Goal: Complete application form

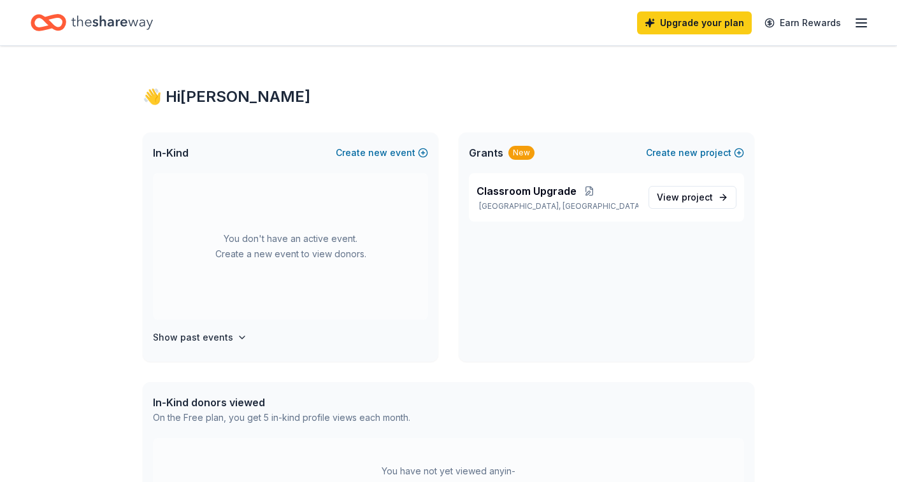
click at [862, 29] on icon "button" at bounding box center [860, 22] width 15 height 15
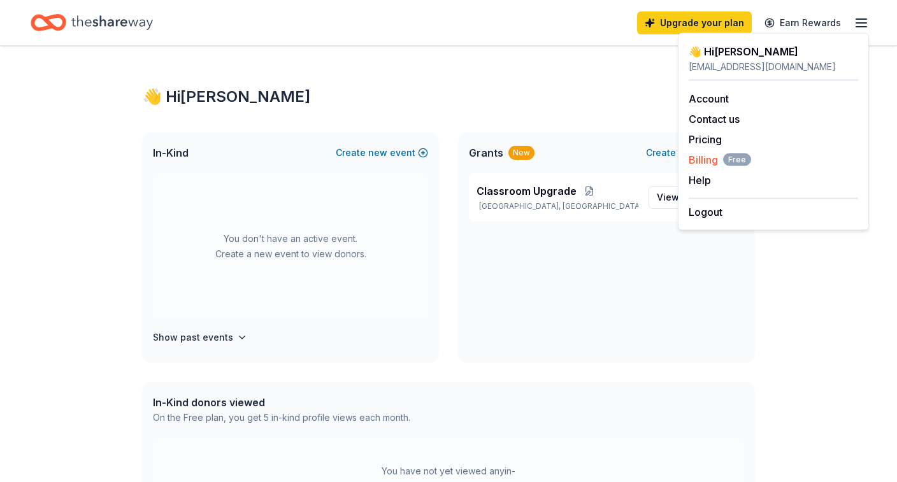
click at [703, 160] on span "Billing Free" at bounding box center [719, 159] width 62 height 15
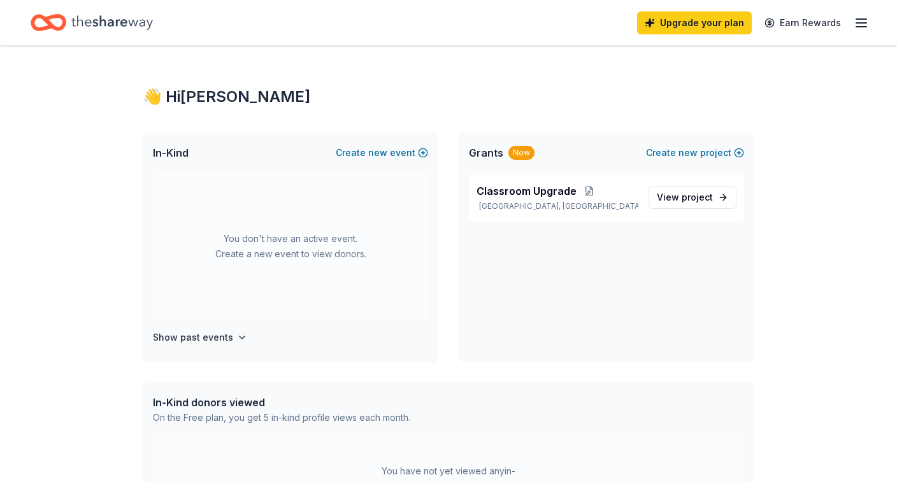
click at [855, 20] on icon "button" at bounding box center [860, 22] width 15 height 15
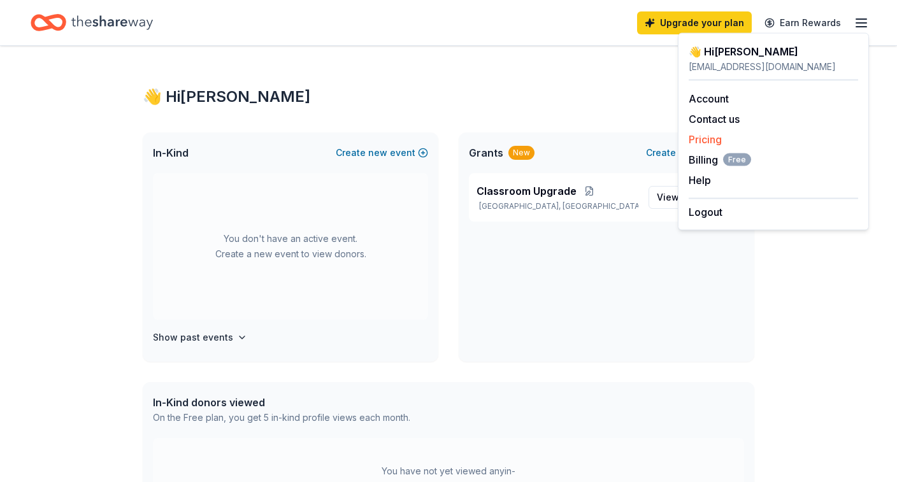
click at [703, 141] on link "Pricing" at bounding box center [704, 139] width 33 height 13
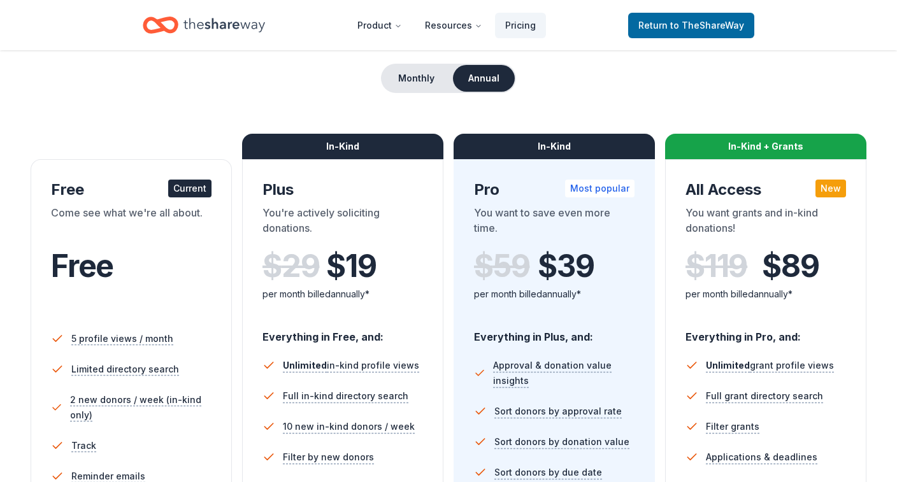
scroll to position [108, 0]
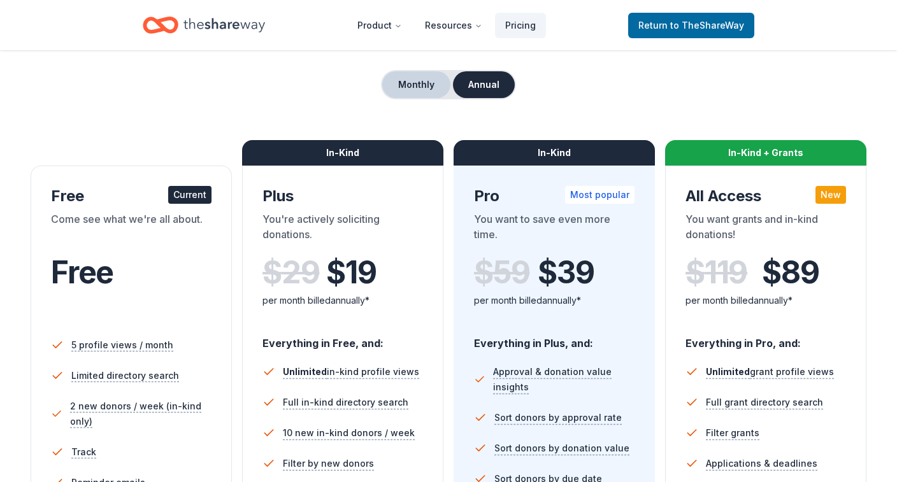
click at [411, 90] on button "Monthly" at bounding box center [416, 84] width 68 height 27
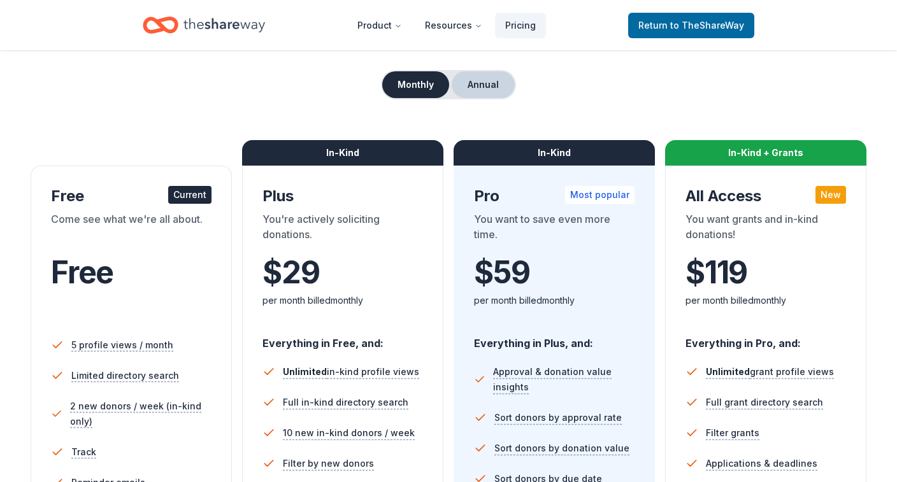
click at [481, 88] on button "Annual" at bounding box center [483, 84] width 63 height 27
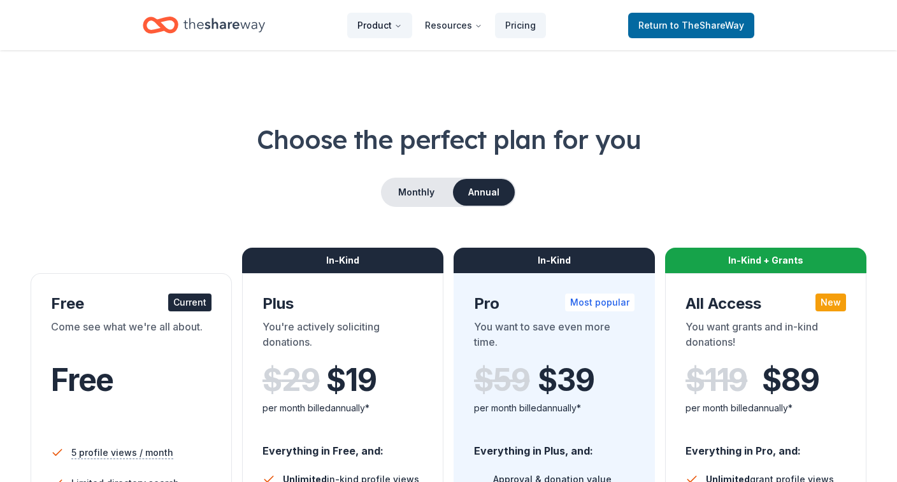
scroll to position [0, 0]
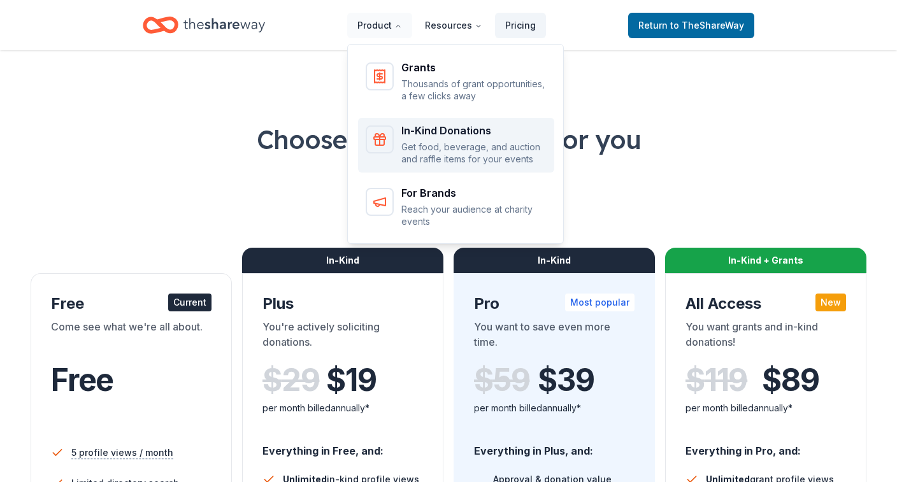
click at [425, 143] on p "Get food, beverage, and auction and raffle items for your events" at bounding box center [473, 153] width 145 height 25
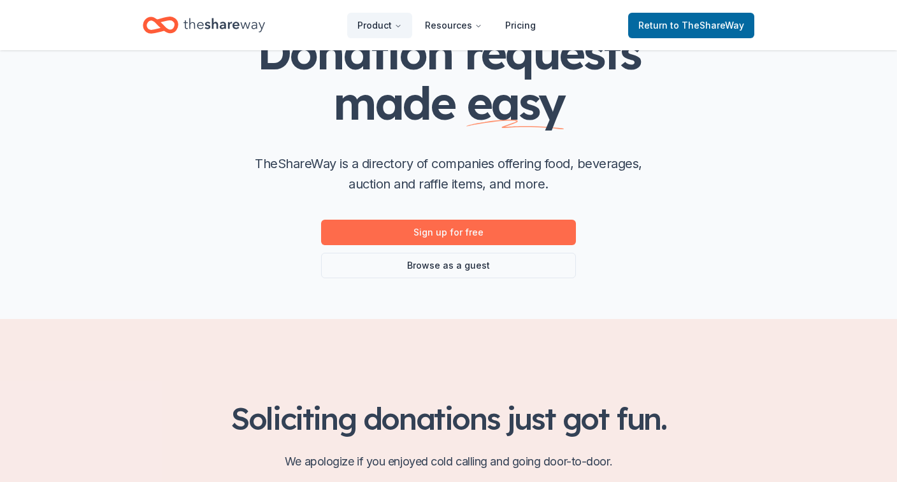
scroll to position [108, 0]
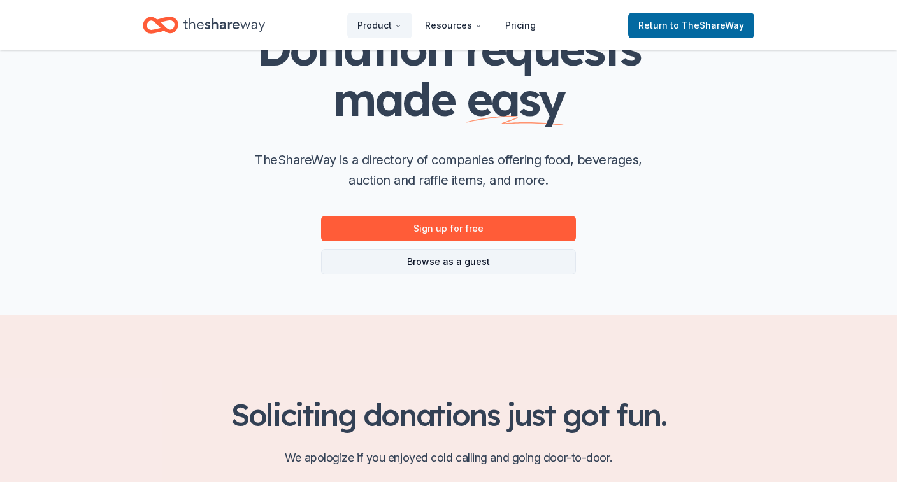
click at [469, 259] on link "Browse as a guest" at bounding box center [448, 261] width 255 height 25
click at [462, 262] on link "Browse as a guest" at bounding box center [448, 261] width 255 height 25
click at [462, 257] on link "Browse as a guest" at bounding box center [448, 261] width 255 height 25
click at [716, 20] on span "to TheShareWay" at bounding box center [707, 25] width 74 height 11
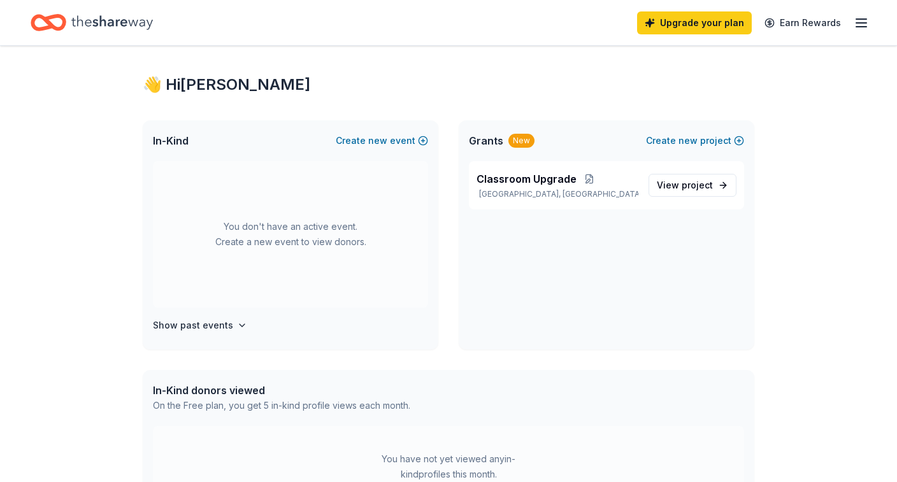
scroll to position [11, 0]
click at [385, 145] on span "new" at bounding box center [377, 141] width 19 height 15
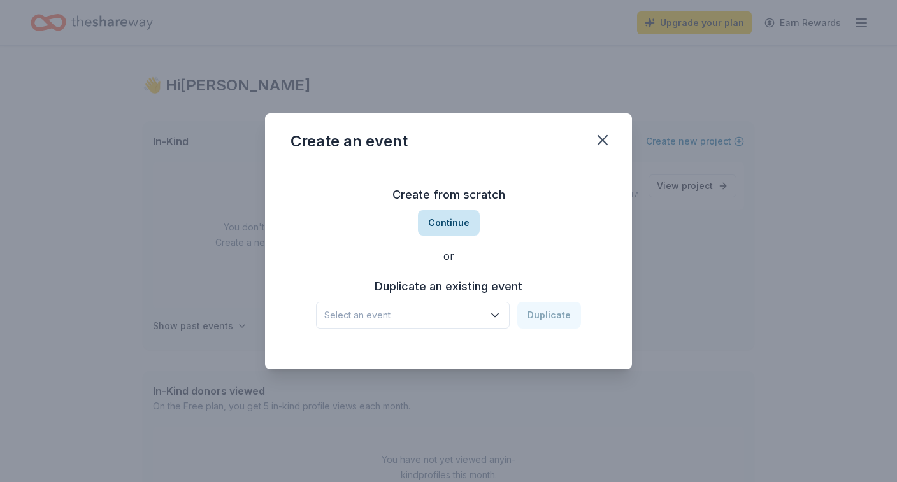
click at [444, 222] on button "Continue" at bounding box center [449, 222] width 62 height 25
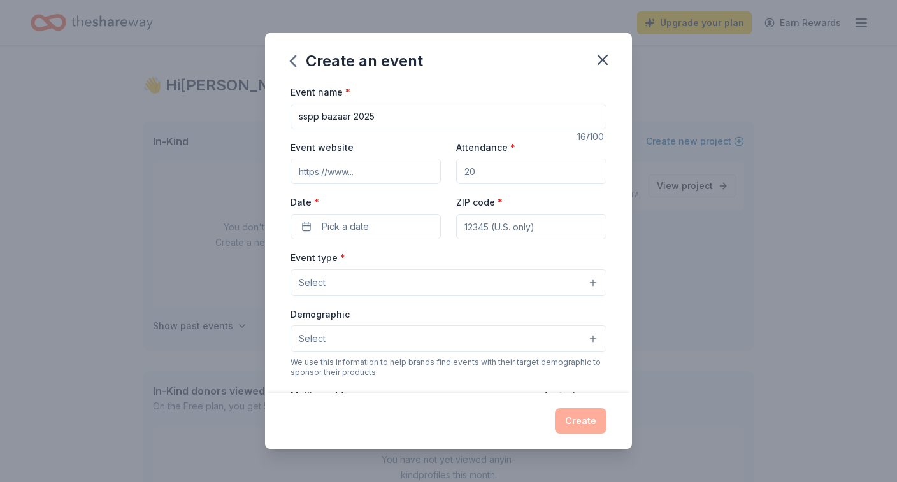
type input "sspp bazaar 2025"
click at [511, 173] on input "Attendance *" at bounding box center [531, 171] width 150 height 25
type input "1000"
click at [354, 225] on span "Pick a date" at bounding box center [345, 226] width 47 height 15
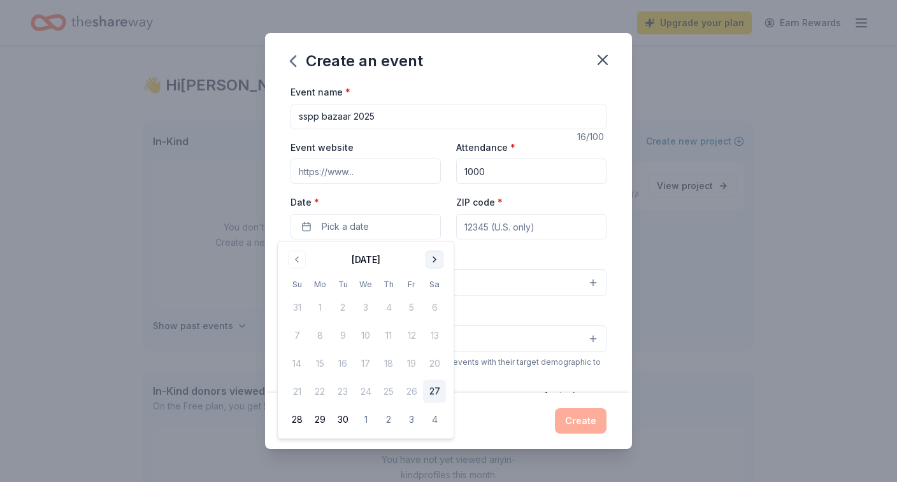
click at [430, 260] on button "Go to next month" at bounding box center [434, 260] width 18 height 18
click at [438, 336] on button "11" at bounding box center [434, 335] width 23 height 23
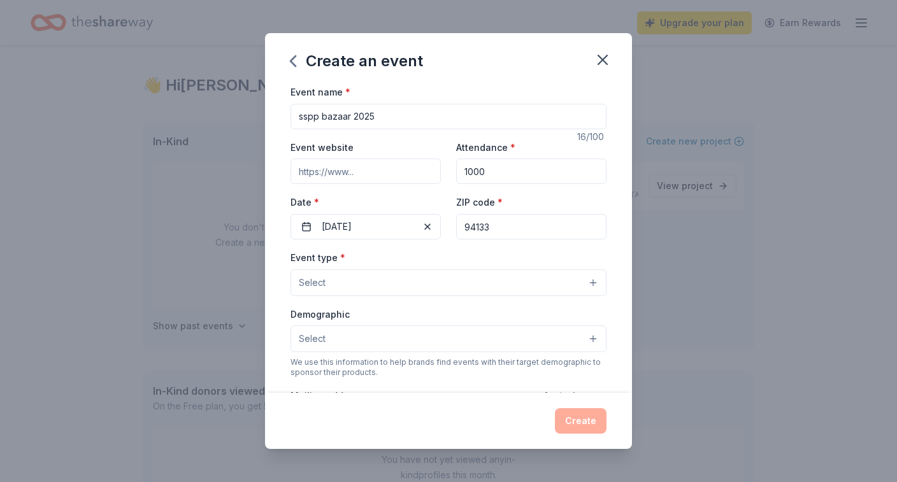
type input "94133"
click at [474, 288] on button "Select" at bounding box center [448, 282] width 316 height 27
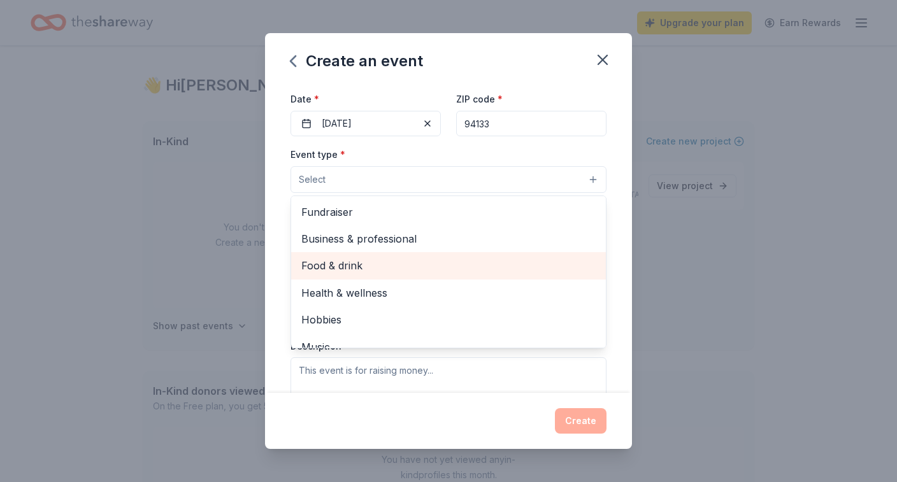
scroll to position [0, 0]
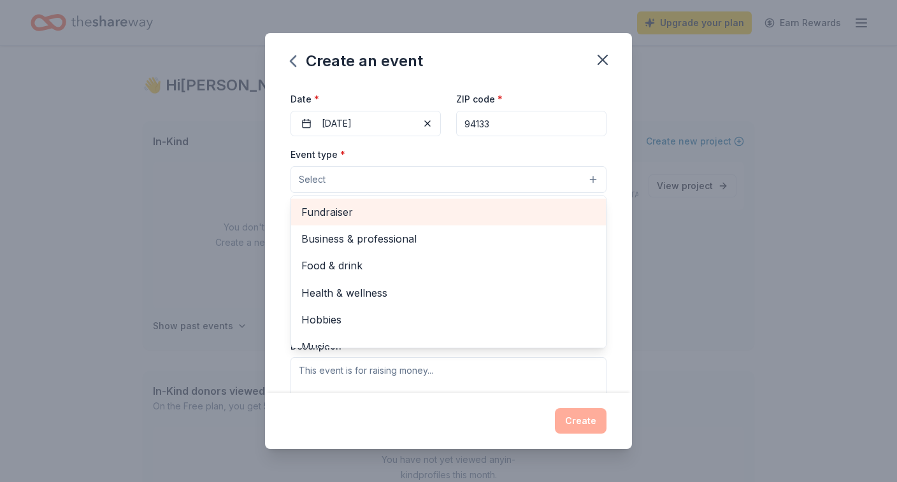
click at [381, 215] on span "Fundraiser" at bounding box center [448, 212] width 294 height 17
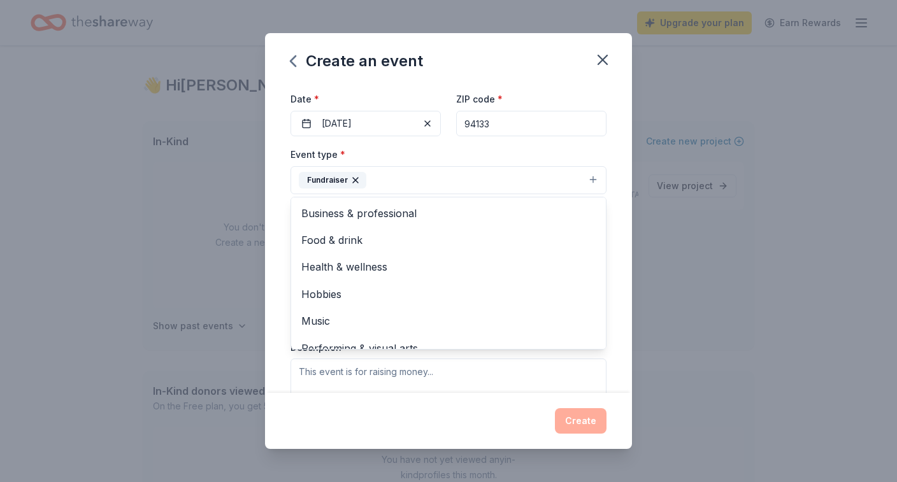
click at [276, 243] on div "Event name * sspp bazaar 2025 16 /100 Event website Attendance * 1000 Date * [D…" at bounding box center [448, 238] width 367 height 309
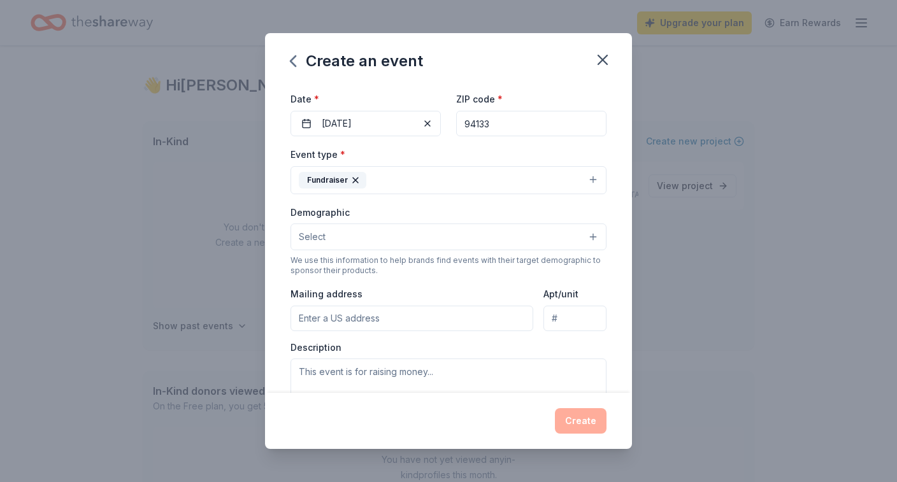
click at [338, 236] on button "Select" at bounding box center [448, 237] width 316 height 27
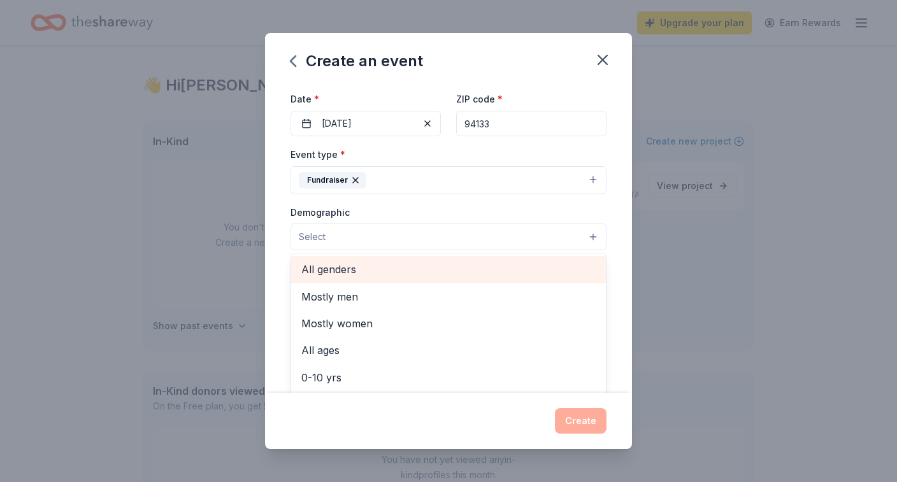
click at [346, 267] on span "All genders" at bounding box center [448, 269] width 294 height 17
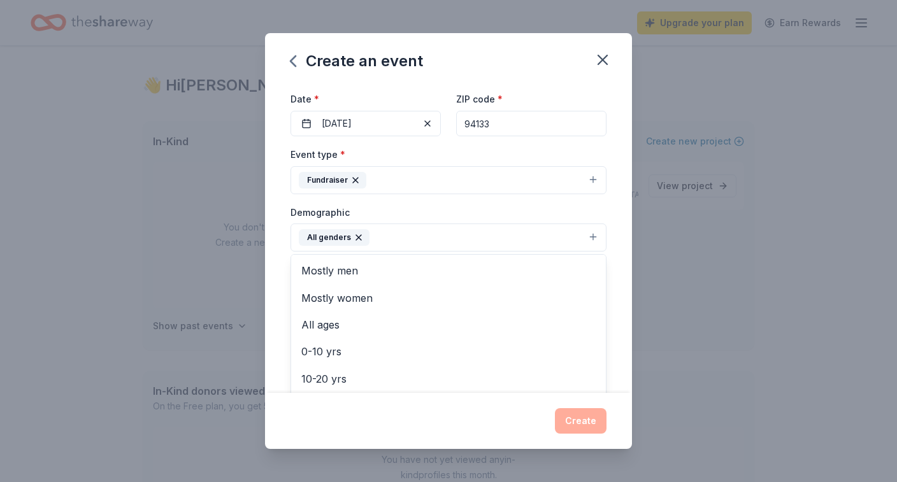
click at [278, 247] on div "Event name * sspp bazaar 2025 16 /100 Event website Attendance * 1000 Date * [D…" at bounding box center [448, 238] width 367 height 309
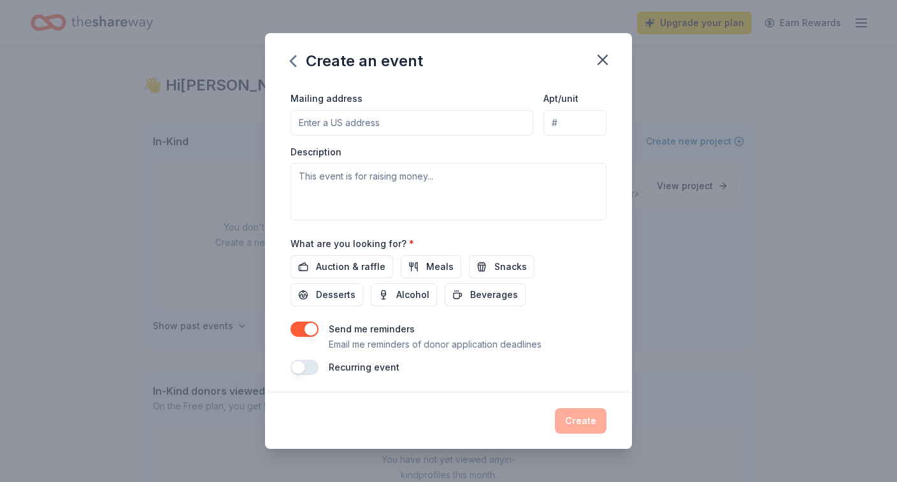
scroll to position [299, 0]
click at [350, 269] on span "Auction & raffle" at bounding box center [350, 267] width 69 height 15
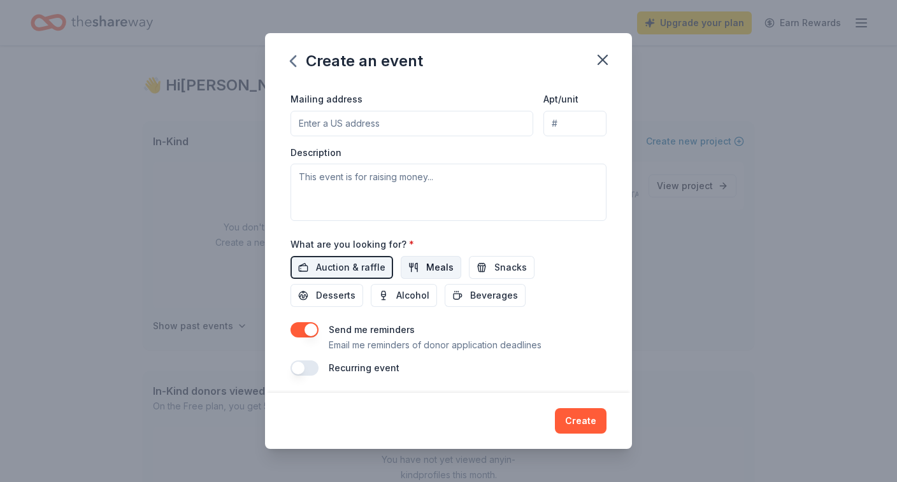
click at [421, 263] on button "Meals" at bounding box center [431, 267] width 60 height 23
click at [494, 265] on span "Snacks" at bounding box center [510, 267] width 32 height 15
click at [363, 284] on button "Desserts" at bounding box center [326, 295] width 73 height 23
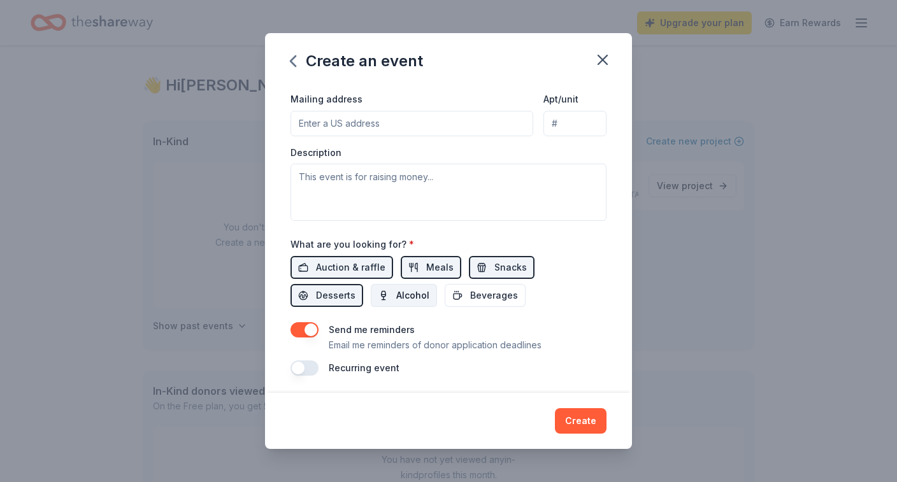
click at [396, 295] on span "Alcohol" at bounding box center [412, 295] width 33 height 15
click at [445, 288] on button "Beverages" at bounding box center [485, 295] width 81 height 23
click at [294, 323] on button "button" at bounding box center [304, 329] width 28 height 15
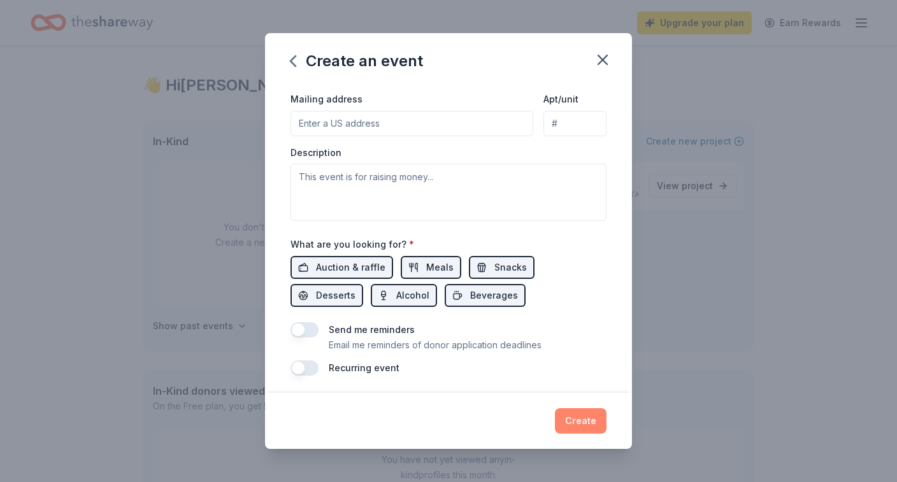
click at [588, 415] on button "Create" at bounding box center [581, 420] width 52 height 25
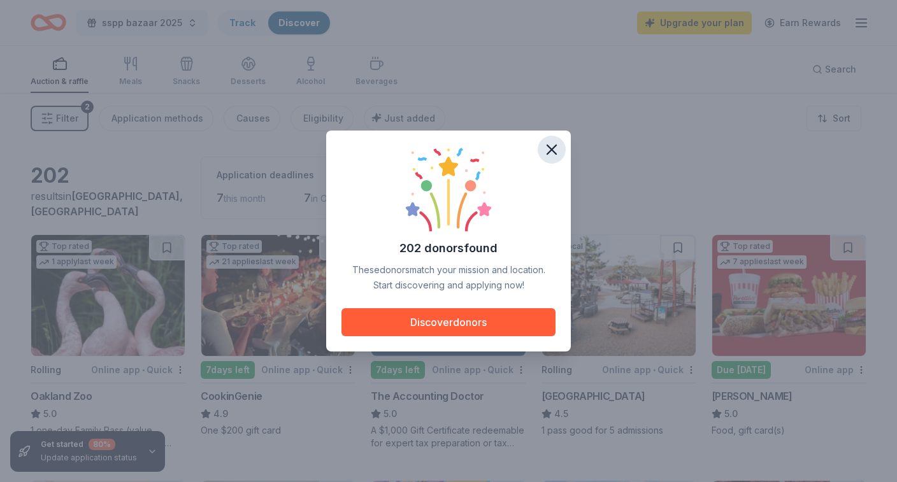
click at [548, 151] on icon "button" at bounding box center [552, 150] width 18 height 18
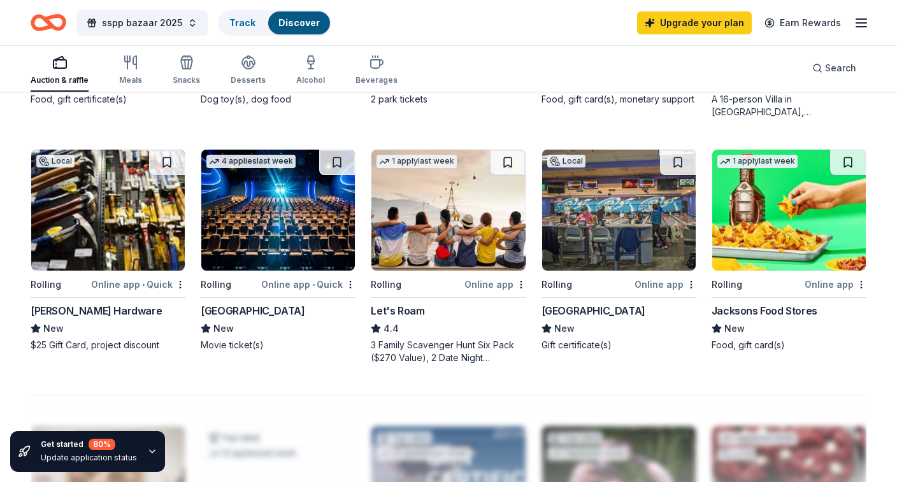
scroll to position [823, 0]
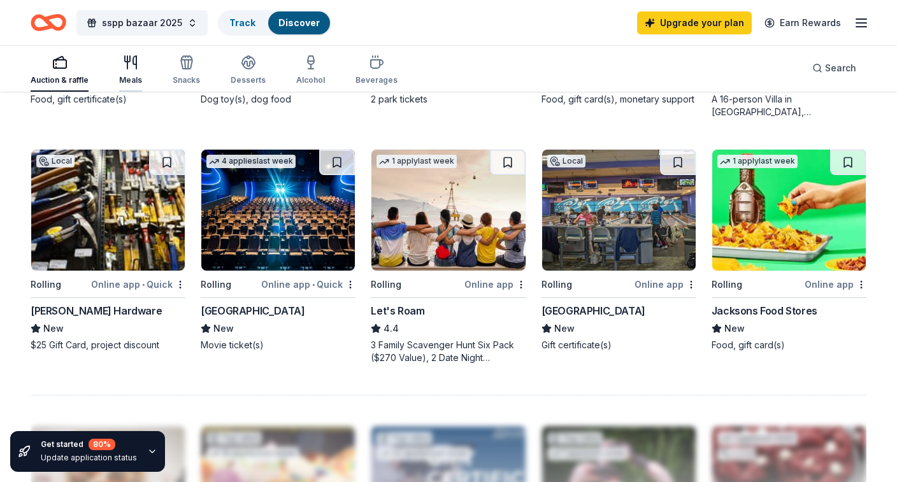
click at [134, 66] on icon "button" at bounding box center [134, 62] width 3 height 13
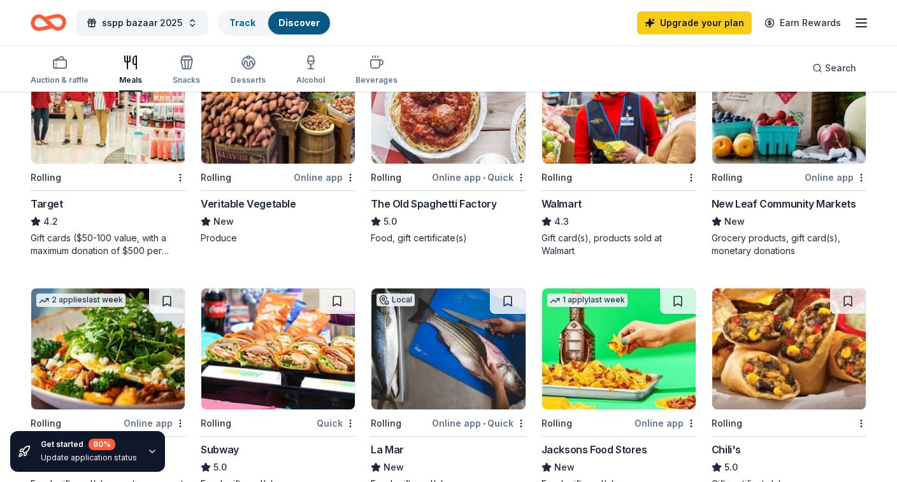
scroll to position [288, 0]
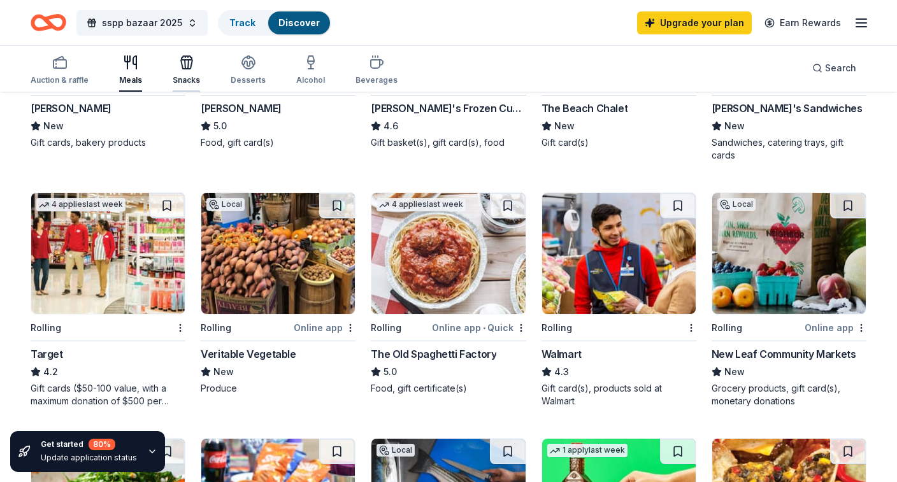
click at [185, 66] on icon "button" at bounding box center [186, 62] width 15 height 15
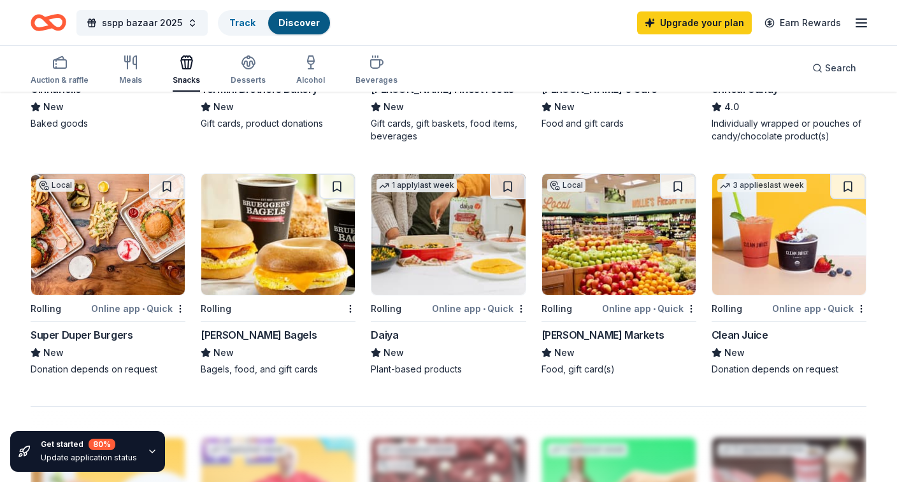
scroll to position [799, 0]
click at [128, 240] on img at bounding box center [107, 234] width 153 height 121
click at [243, 67] on icon "button" at bounding box center [248, 66] width 11 height 4
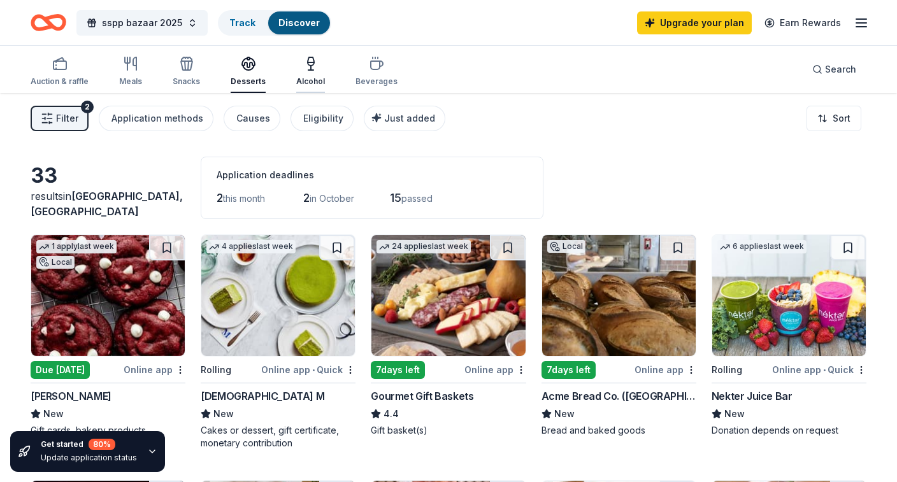
click at [303, 62] on icon "button" at bounding box center [310, 63] width 15 height 15
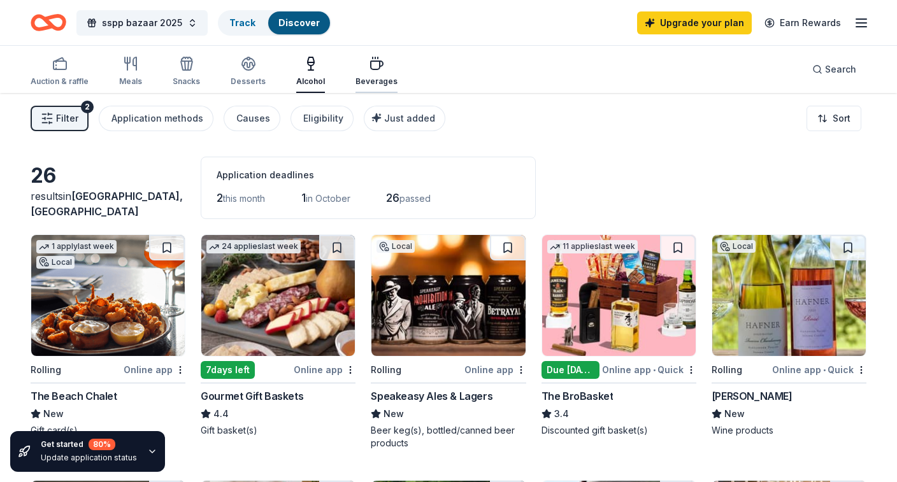
click at [369, 68] on icon "button" at bounding box center [376, 63] width 15 height 15
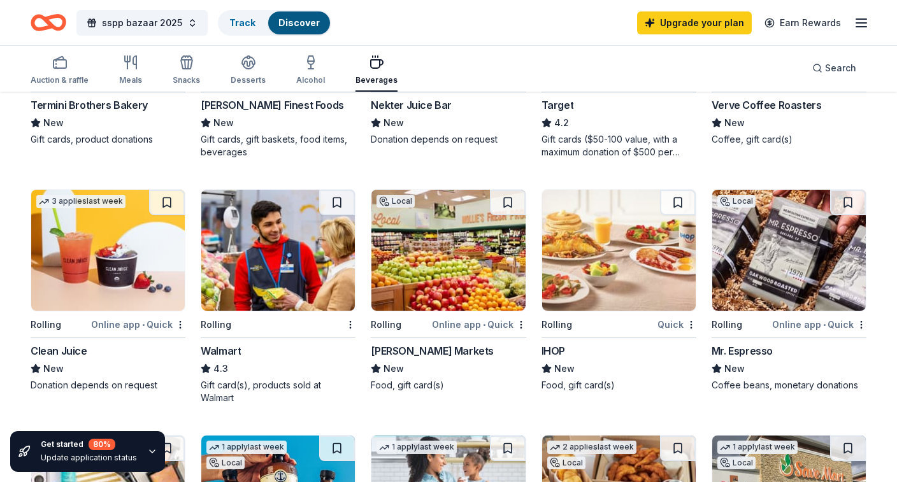
scroll to position [540, 0]
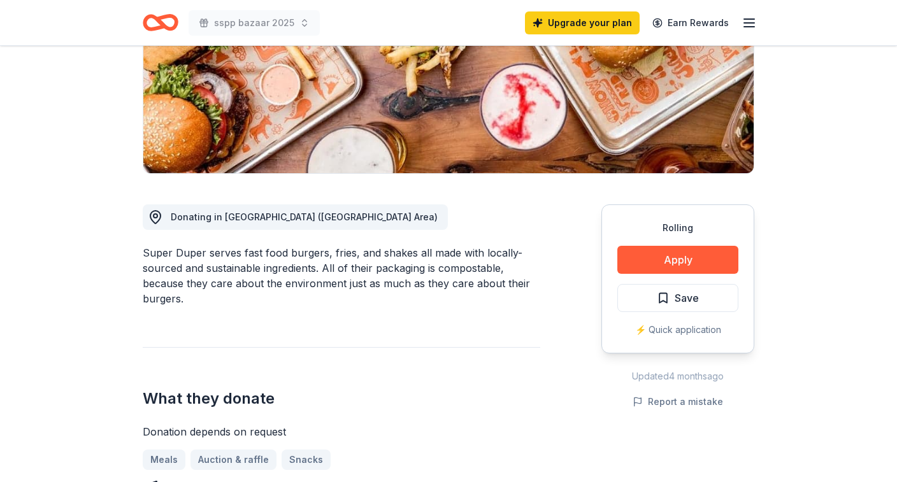
scroll to position [197, 0]
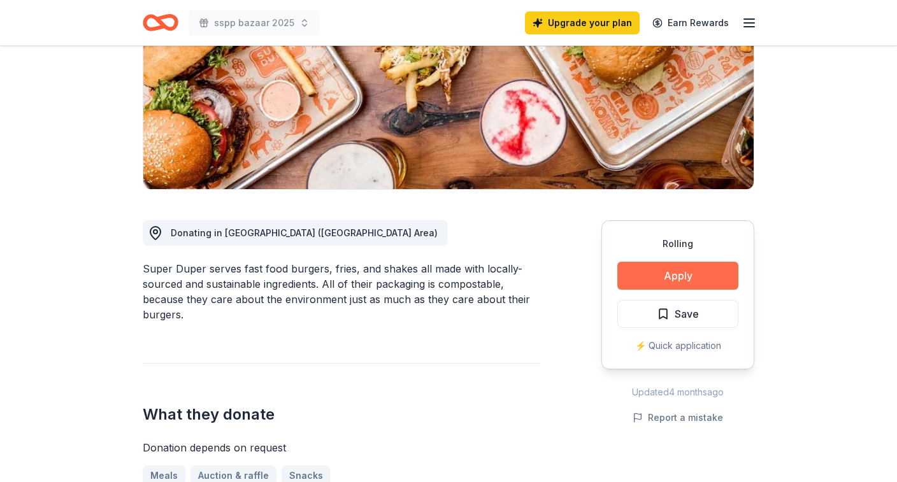
click at [698, 272] on button "Apply" at bounding box center [677, 276] width 121 height 28
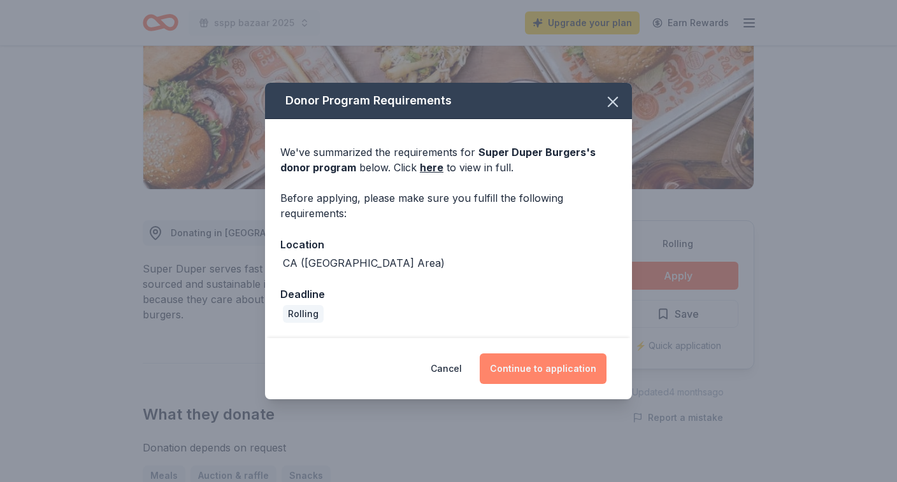
click at [549, 374] on button "Continue to application" at bounding box center [543, 368] width 127 height 31
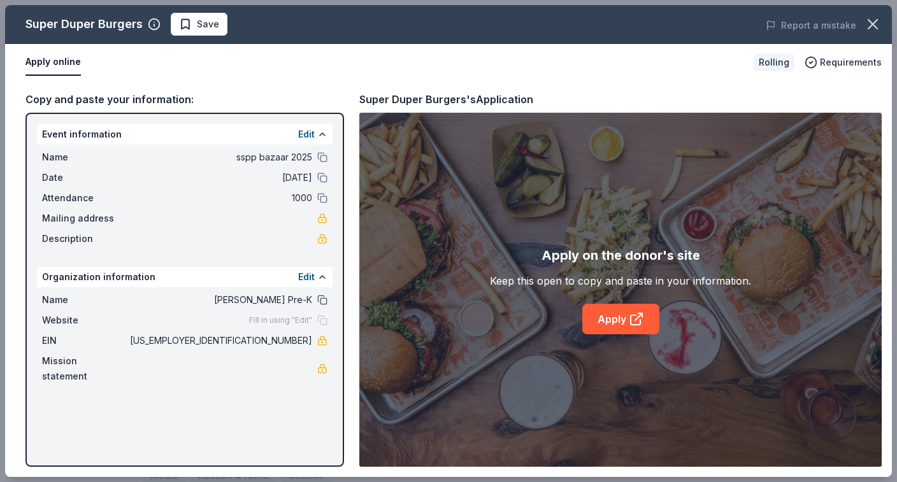
click at [319, 296] on button at bounding box center [322, 300] width 10 height 10
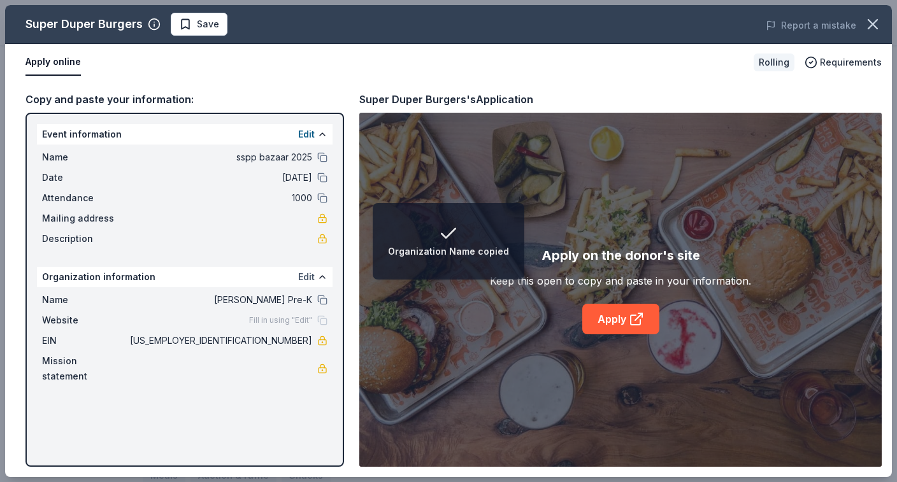
click at [309, 274] on button "Edit" at bounding box center [306, 276] width 17 height 15
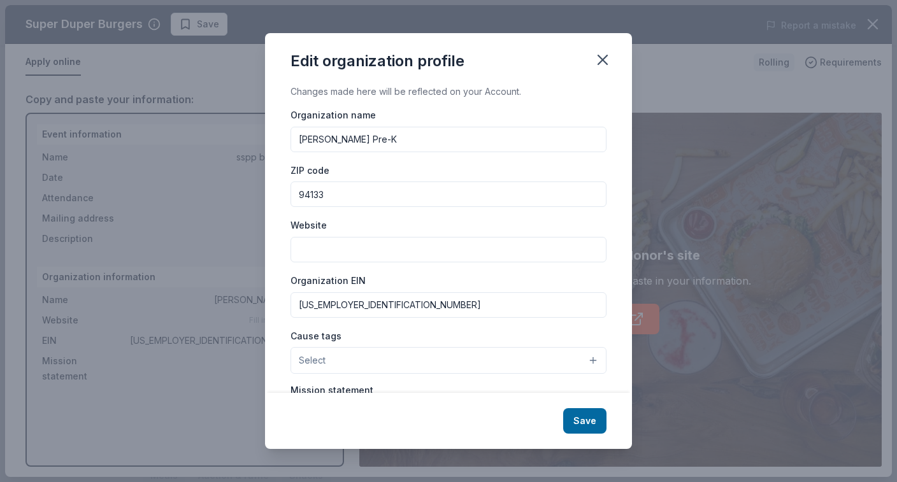
click at [347, 144] on input "Laura Vicuña Pre-K" at bounding box center [448, 139] width 316 height 25
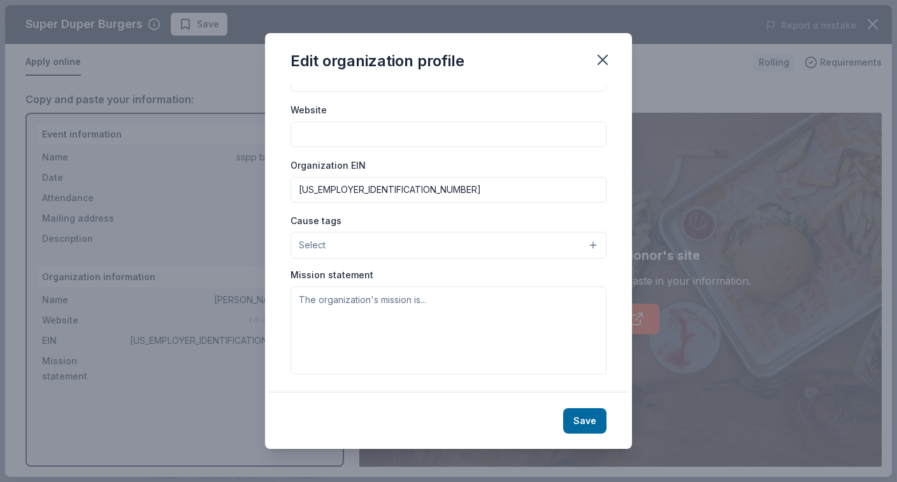
scroll to position [115, 0]
type input "Saints Peter and Paul School"
click at [455, 304] on textarea at bounding box center [448, 331] width 316 height 88
paste textarea "Laura Vicuña Pre-K"
type textarea "Laura Vicuña Pre-K"
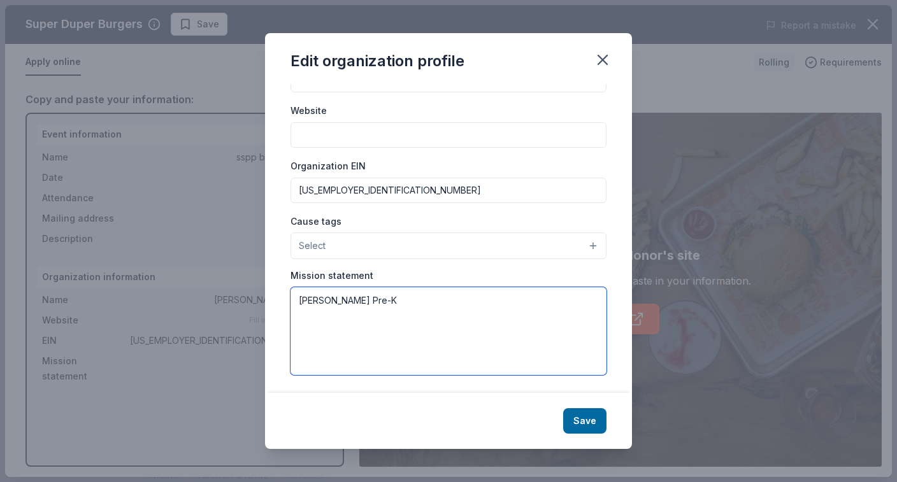
click at [366, 296] on textarea "Laura Vicuña Pre-K" at bounding box center [448, 331] width 316 height 88
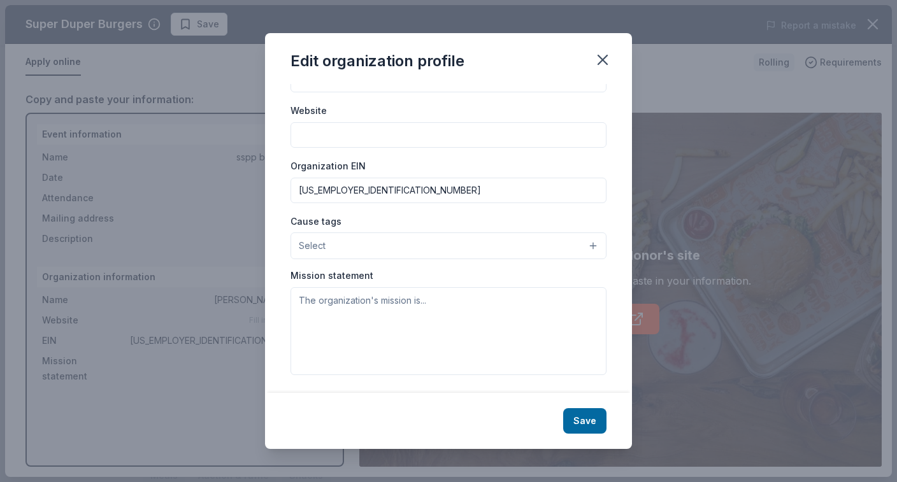
click at [362, 245] on button "Select" at bounding box center [448, 245] width 316 height 27
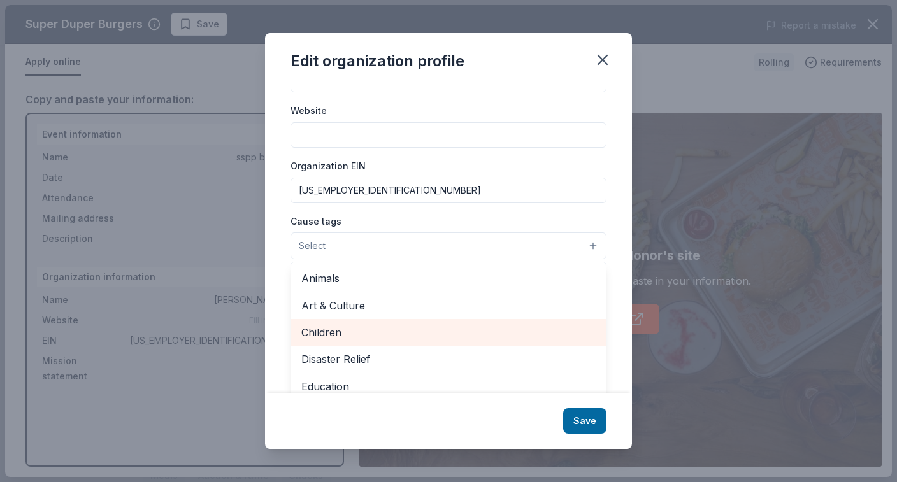
click at [357, 331] on span "Children" at bounding box center [448, 332] width 294 height 17
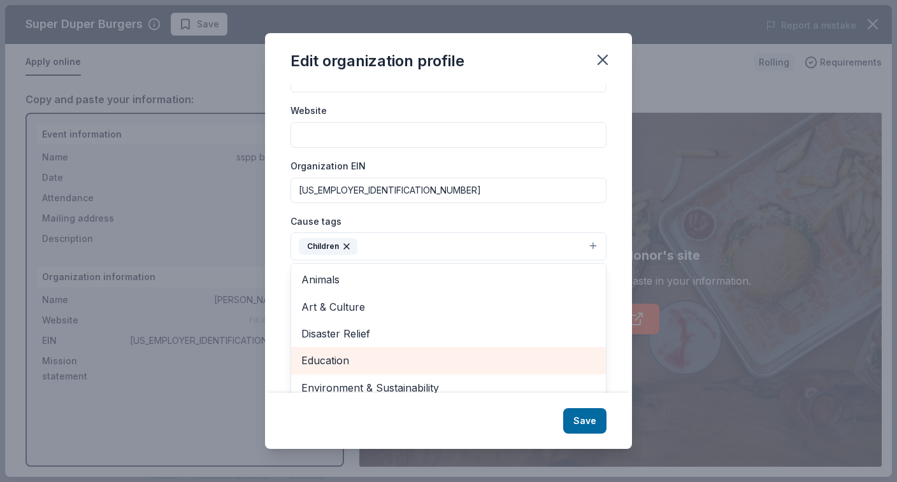
click at [357, 354] on span "Education" at bounding box center [448, 360] width 294 height 17
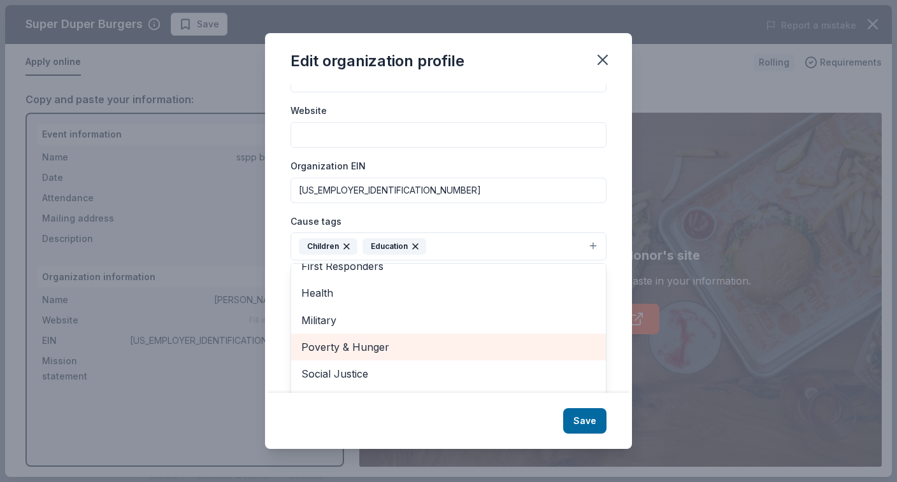
scroll to position [121, 0]
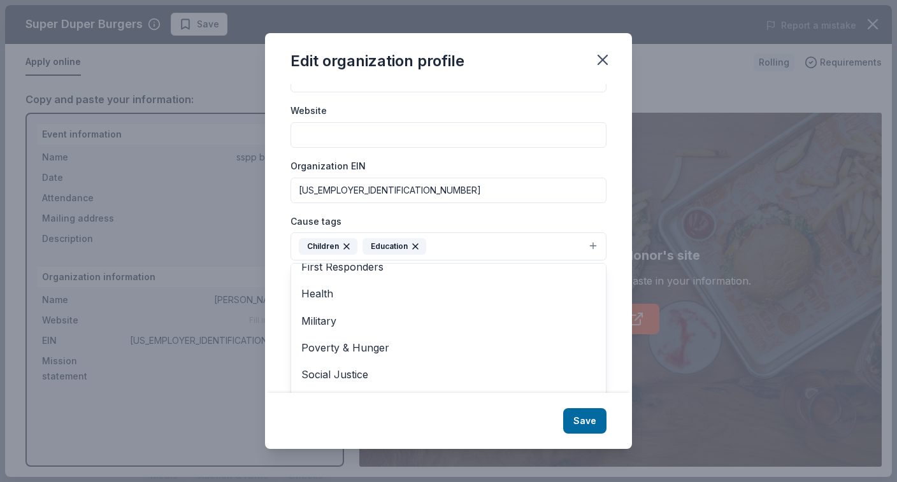
click at [578, 427] on div "Edit organization profile Changes made here will be reflected on your Account. …" at bounding box center [448, 241] width 367 height 416
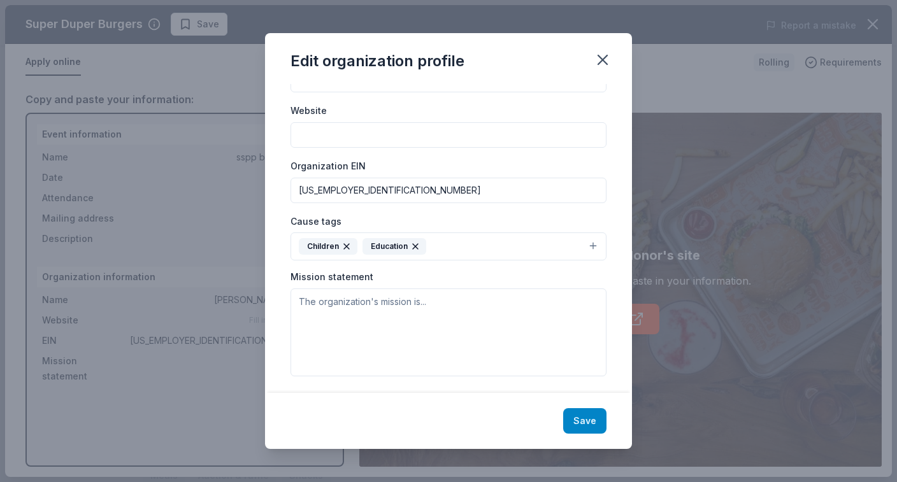
click at [592, 418] on button "Save" at bounding box center [584, 420] width 43 height 25
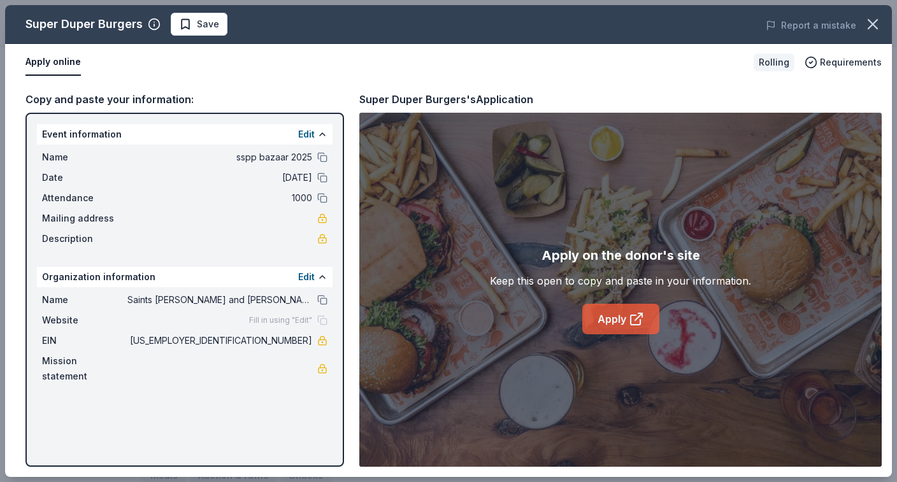
click at [645, 318] on link "Apply" at bounding box center [620, 319] width 77 height 31
